Goal: Contribute content

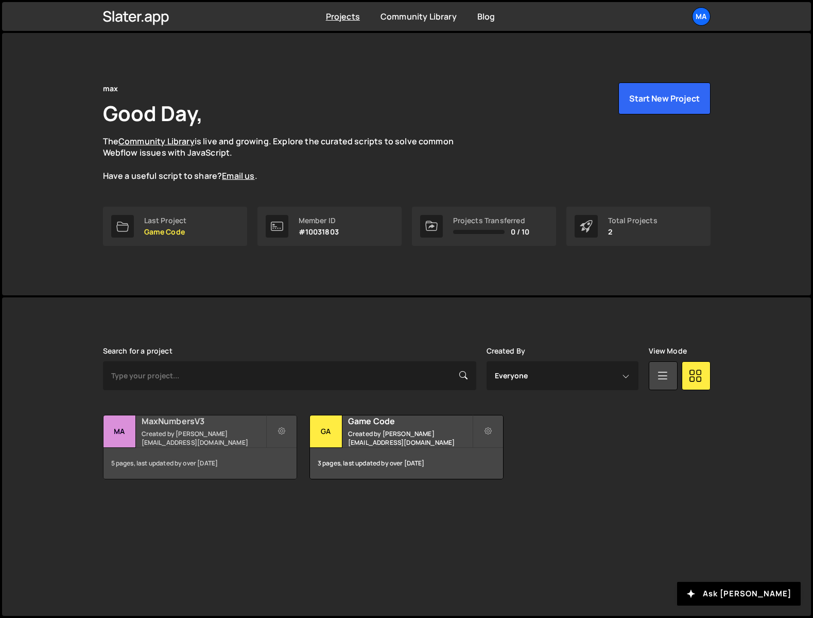
click at [162, 427] on h2 "MaxNumbersV3" at bounding box center [204, 420] width 124 height 11
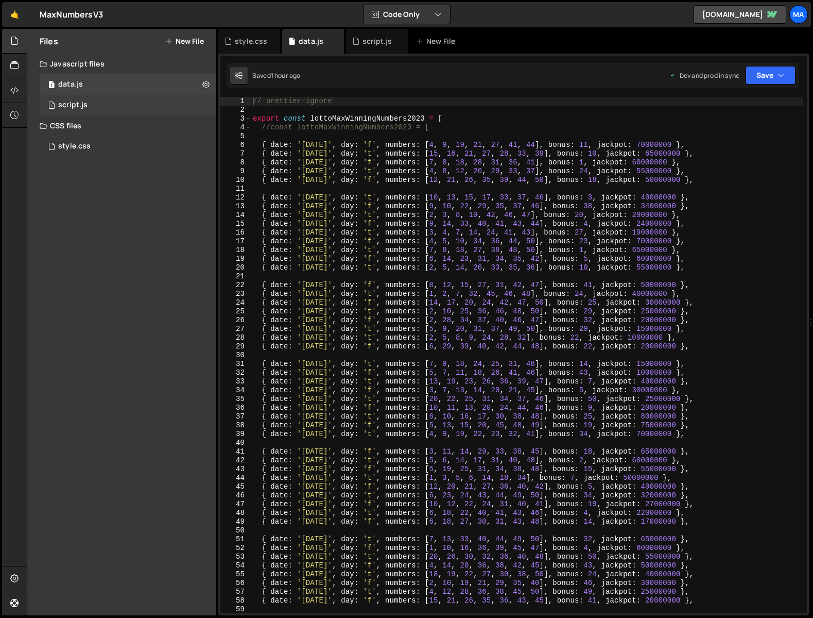
click at [57, 105] on div "1 script.js 0" at bounding box center [128, 105] width 177 height 21
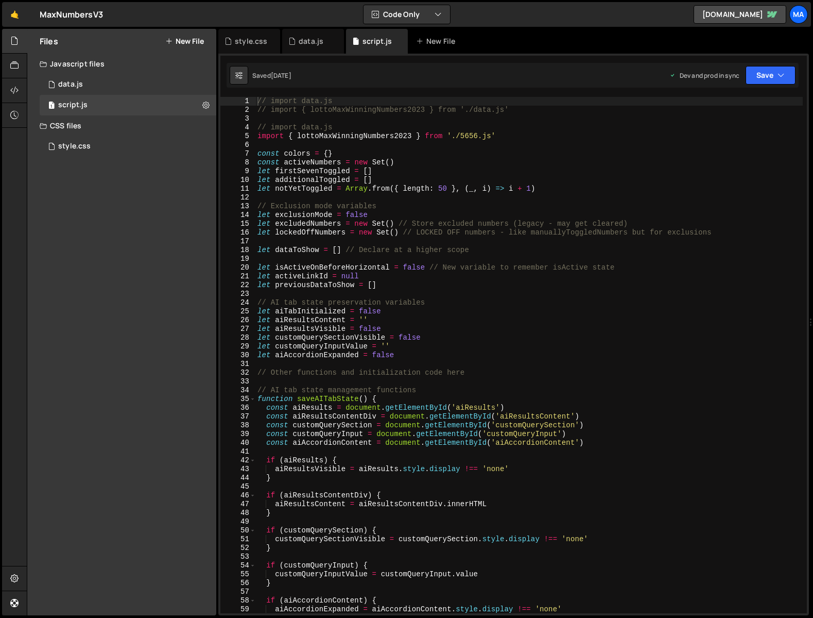
scroll to position [3252, 0]
click at [563, 172] on div "// import data.js // import { lottoMaxWinningNumbers2023 } from './data.js' // …" at bounding box center [529, 364] width 548 height 534
type textarea "}"
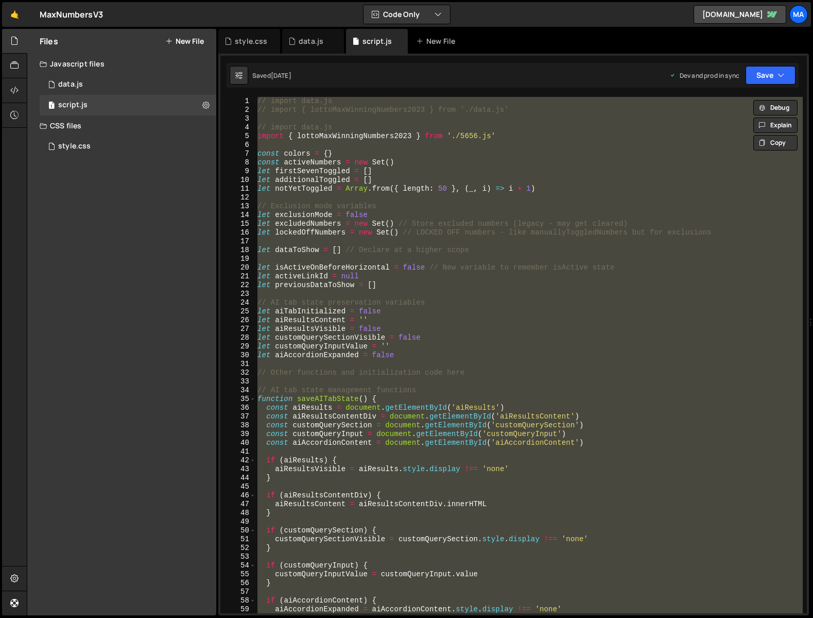
paste textarea
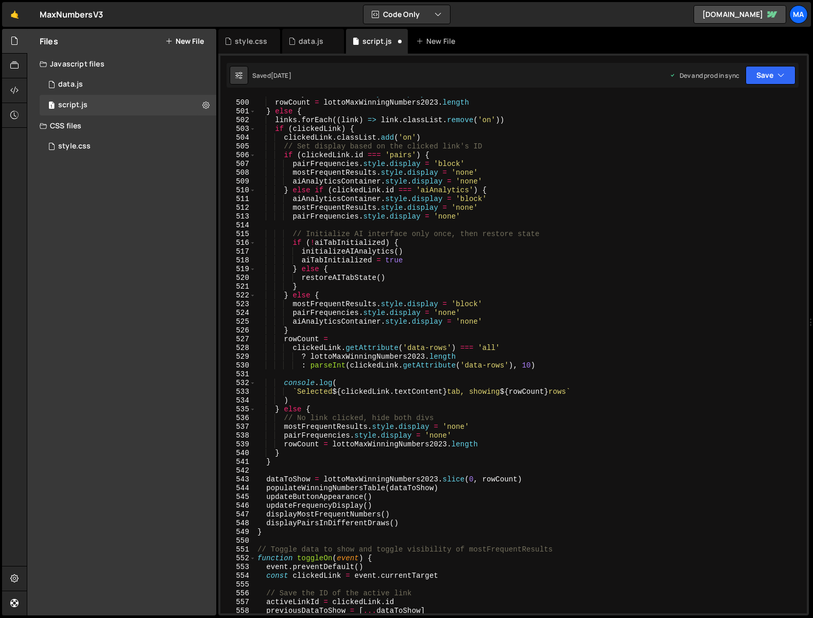
scroll to position [0, 0]
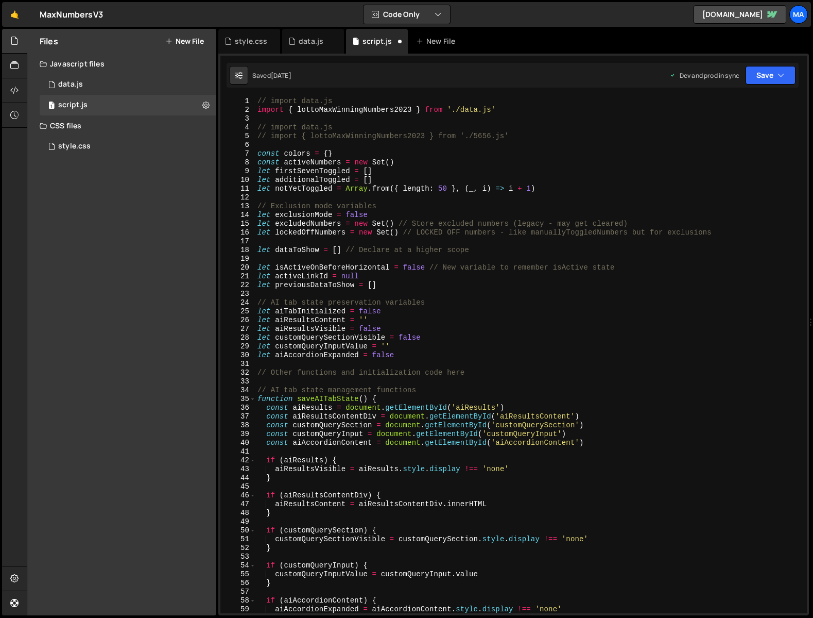
click at [519, 110] on div "// import data.js import { lottoMaxWinningNumbers2023 } from './data.js' // imp…" at bounding box center [529, 364] width 548 height 534
click at [529, 138] on div "// import data.js // import { lottoMaxWinningNumbers2023 } from './data.js' // …" at bounding box center [529, 364] width 548 height 534
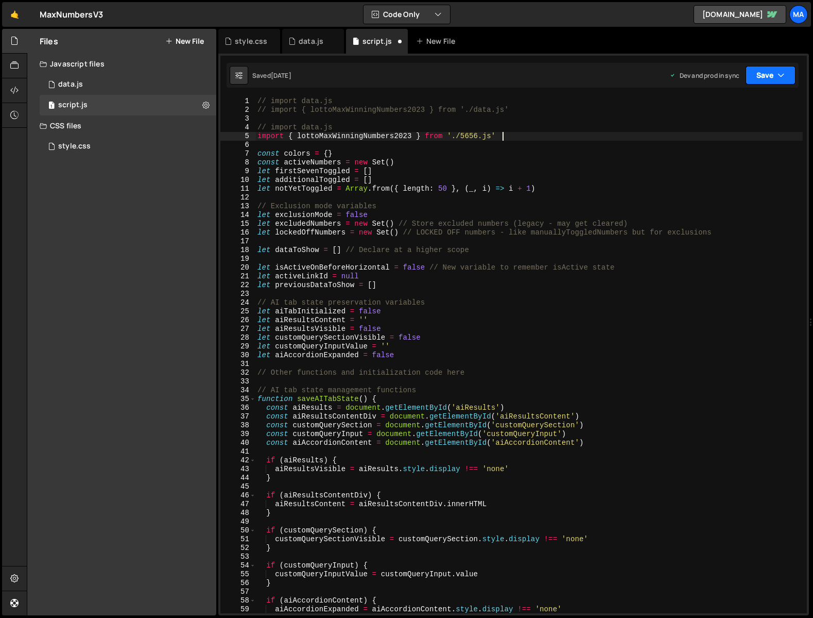
click at [773, 75] on button "Save" at bounding box center [771, 75] width 50 height 19
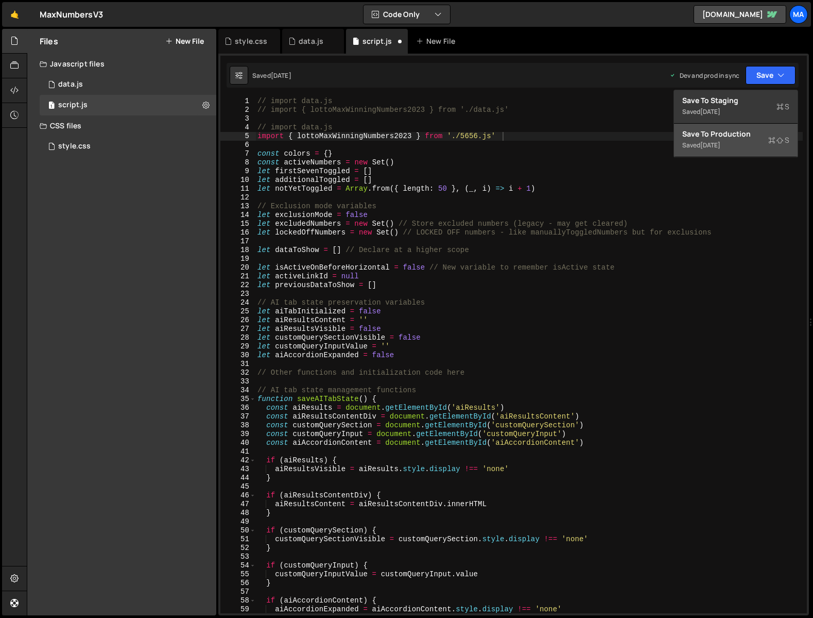
click at [743, 137] on div "Save to Production S" at bounding box center [736, 134] width 107 height 10
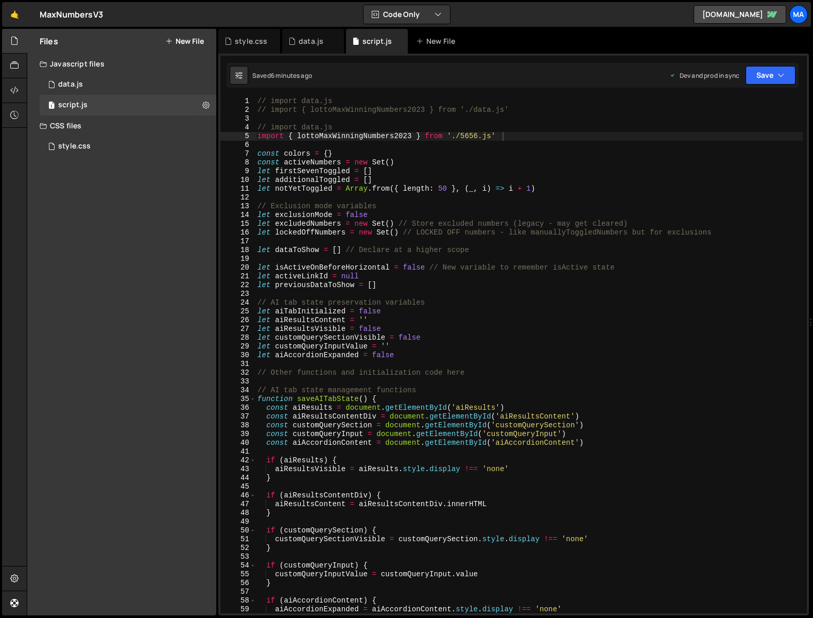
click at [627, 184] on div "// import data.js // import { lottoMaxWinningNumbers2023 } from './data.js' // …" at bounding box center [529, 364] width 548 height 534
type textarea "}"
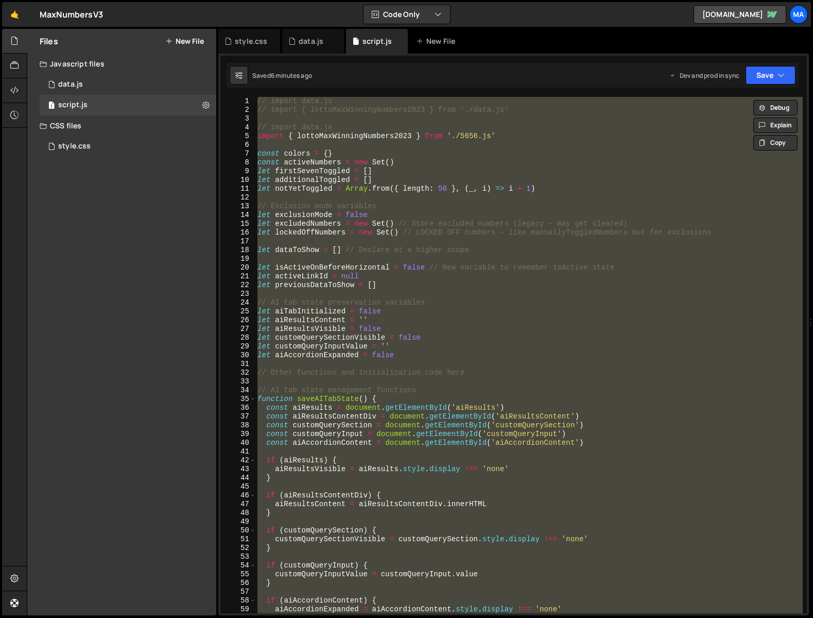
paste textarea
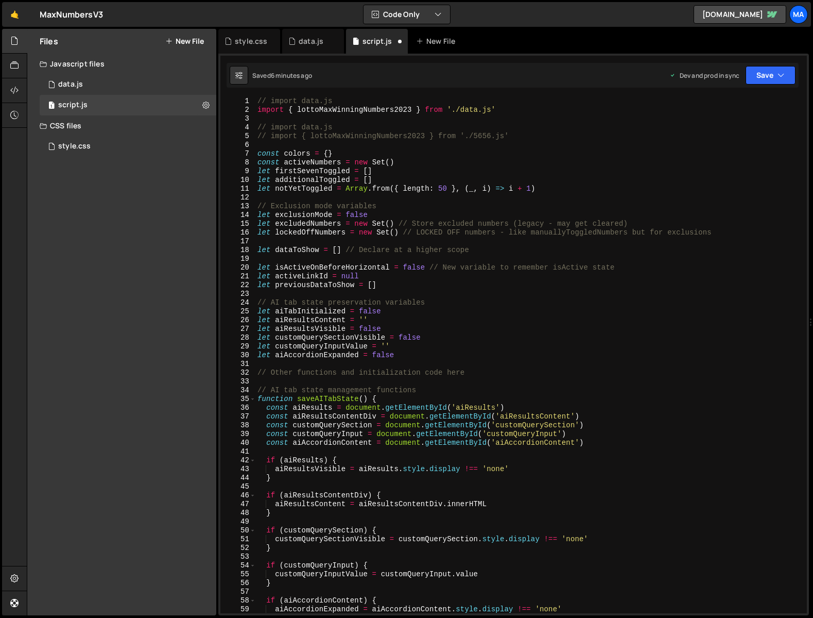
click at [545, 138] on div "// import data.js import { lottoMaxWinningNumbers2023 } from './data.js' // imp…" at bounding box center [529, 364] width 548 height 534
click at [527, 110] on div "// import data.js import { lottoMaxWinningNumbers2023 } from './data.js' // imp…" at bounding box center [529, 364] width 548 height 534
click at [756, 76] on button "Save" at bounding box center [771, 75] width 50 height 19
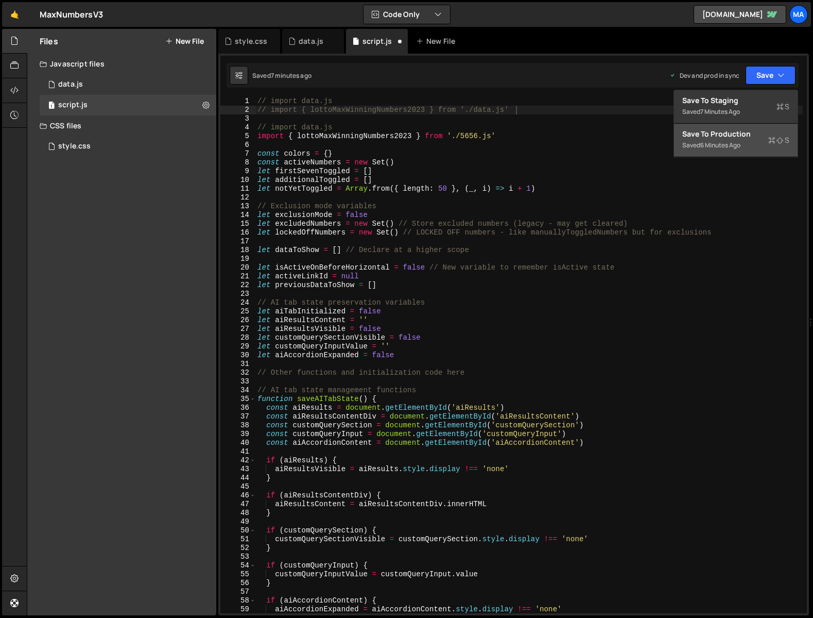
click at [732, 139] on div "Save to Production S" at bounding box center [736, 134] width 107 height 10
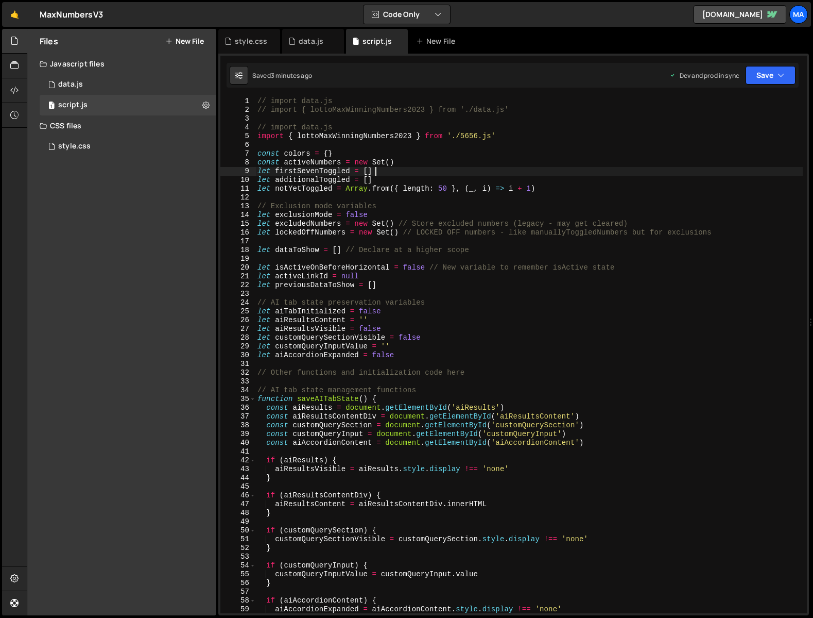
click at [644, 169] on div "// import data.js // import { lottoMaxWinningNumbers2023 } from './data.js' // …" at bounding box center [529, 364] width 548 height 534
type textarea "}"
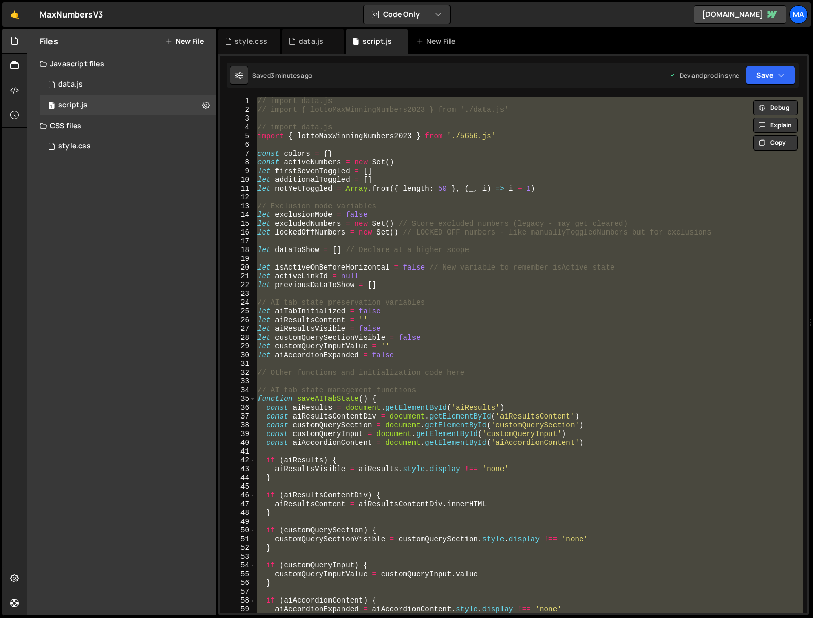
paste textarea
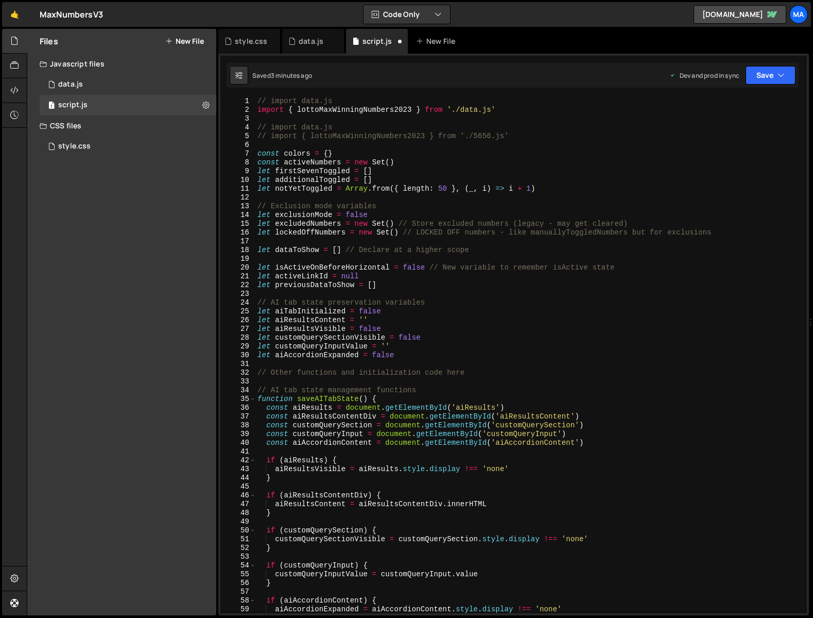
click at [530, 134] on div "// import data.js import { lottoMaxWinningNumbers2023 } from './data.js' // imp…" at bounding box center [529, 364] width 548 height 534
click at [519, 107] on div "// import data.js import { lottoMaxWinningNumbers2023 } from './data.js' // imp…" at bounding box center [529, 364] width 548 height 534
click at [754, 72] on button "Save" at bounding box center [771, 75] width 50 height 19
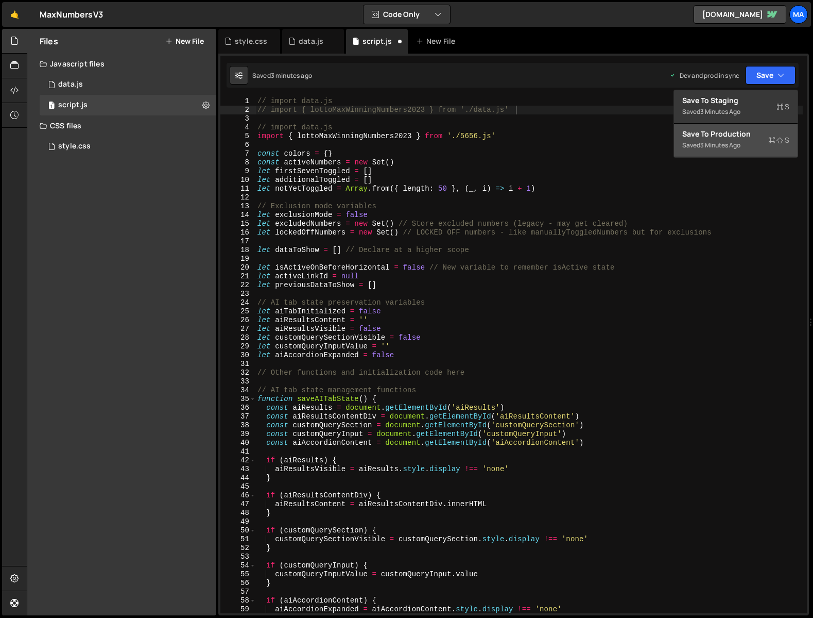
click at [718, 133] on div "Save to Production S" at bounding box center [736, 134] width 107 height 10
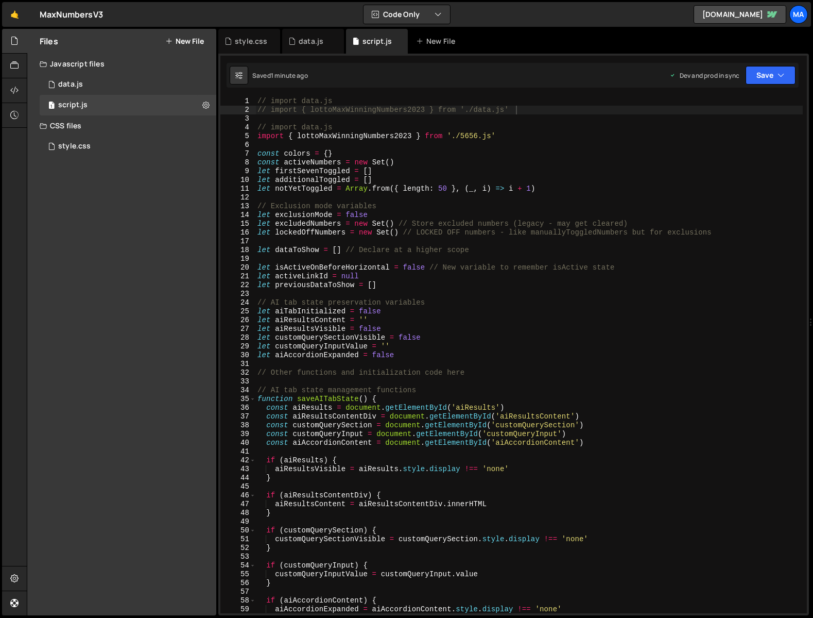
click at [636, 346] on div "// import data.js // import { lottoMaxWinningNumbers2023 } from './data.js' // …" at bounding box center [529, 364] width 548 height 534
click at [596, 161] on div "// import data.js // import { lottoMaxWinningNumbers2023 } from './data.js' // …" at bounding box center [529, 364] width 548 height 534
type textarea "}"
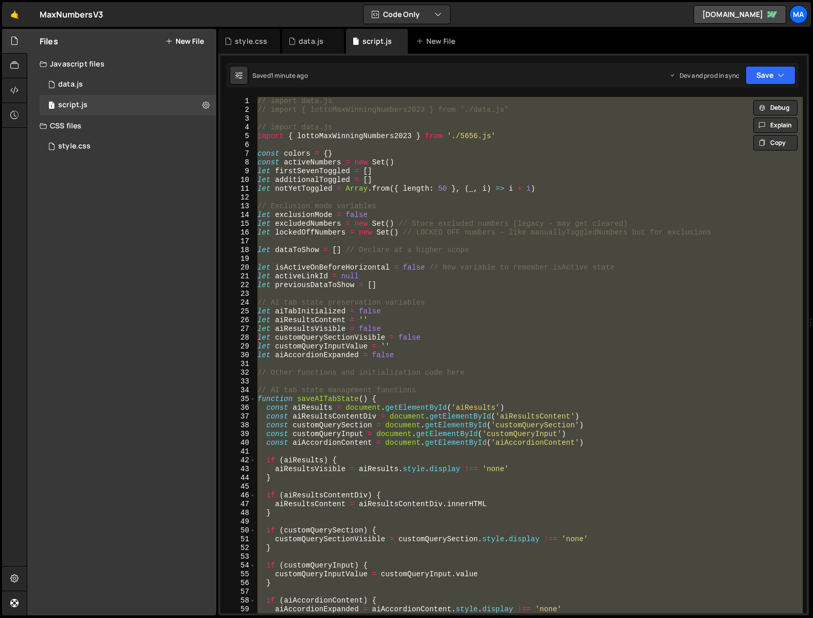
paste textarea
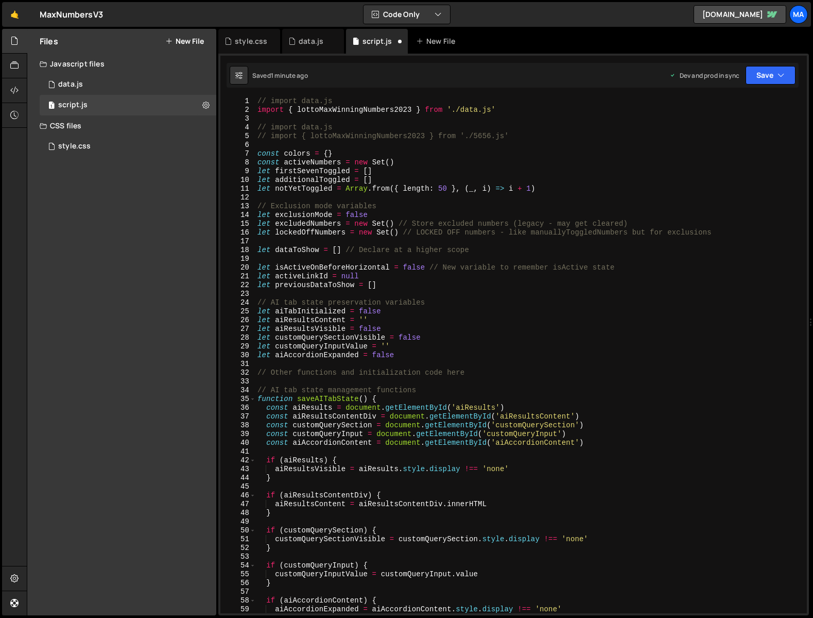
click at [553, 138] on div "// import data.js import { lottoMaxWinningNumbers2023 } from './data.js' // imp…" at bounding box center [529, 364] width 548 height 534
click at [507, 110] on div "// import data.js import { lottoMaxWinningNumbers2023 } from './data.js' // imp…" at bounding box center [529, 364] width 548 height 534
type textarea "// import { lottoMaxWinningNumbers2023 } from './data.js'"
click at [759, 71] on button "Save" at bounding box center [771, 75] width 50 height 19
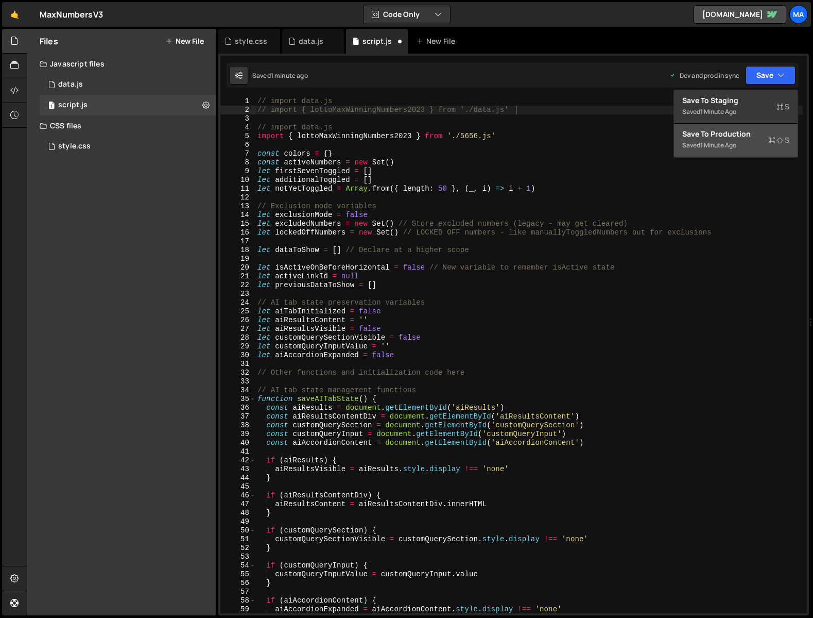
click at [720, 137] on div "Save to Production S" at bounding box center [736, 134] width 107 height 10
